Goal: Check status: Check status

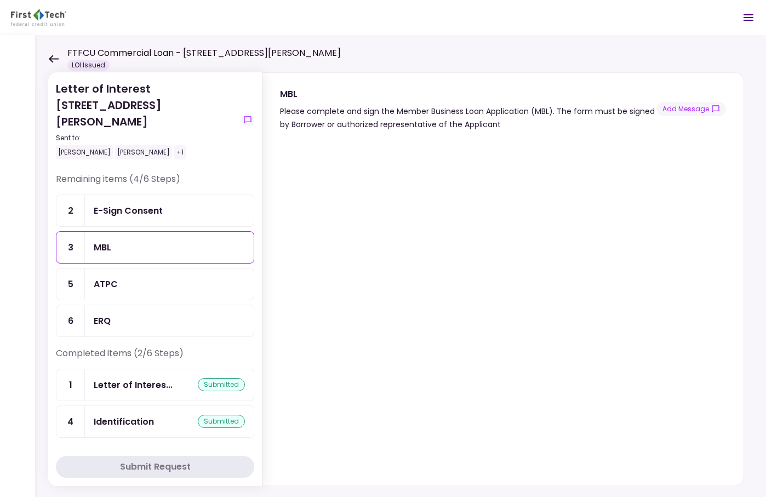
click at [349, 42] on div "Letter of Interest 600 Holly Drive Albany Sent to: Kyle Losch Nancy McKee +1 Re…" at bounding box center [400, 266] width 731 height 462
